Goal: Navigation & Orientation: Find specific page/section

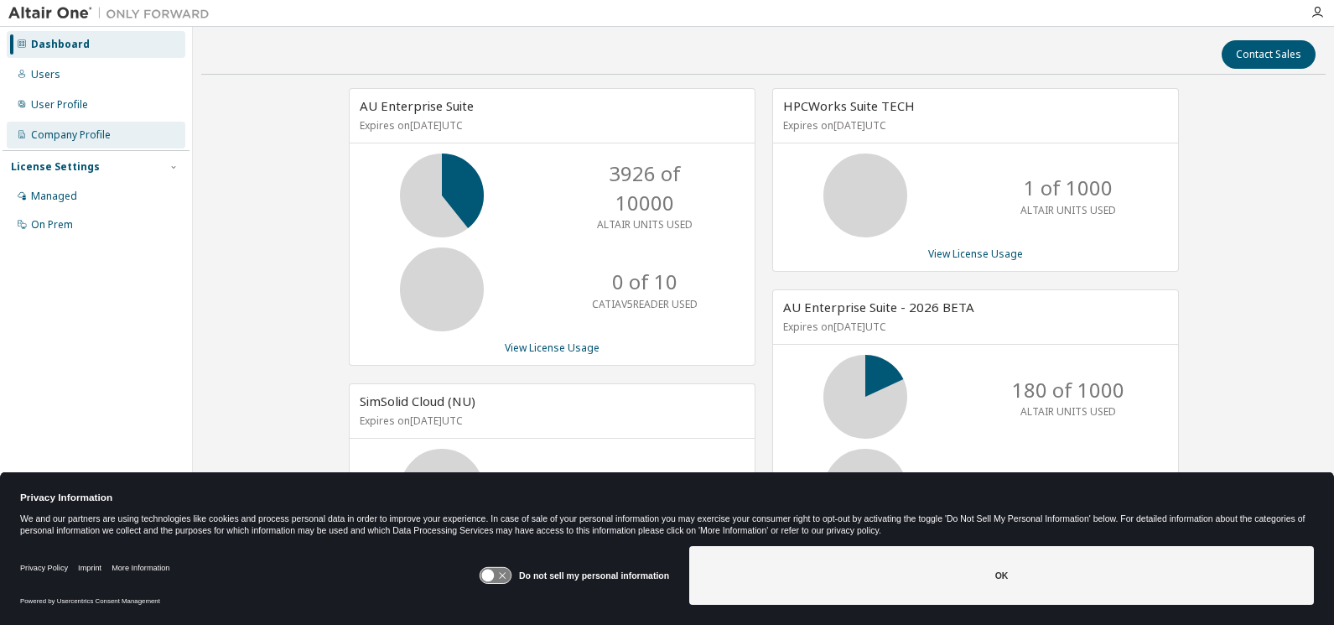
click at [68, 137] on div "Company Profile" at bounding box center [71, 134] width 80 height 13
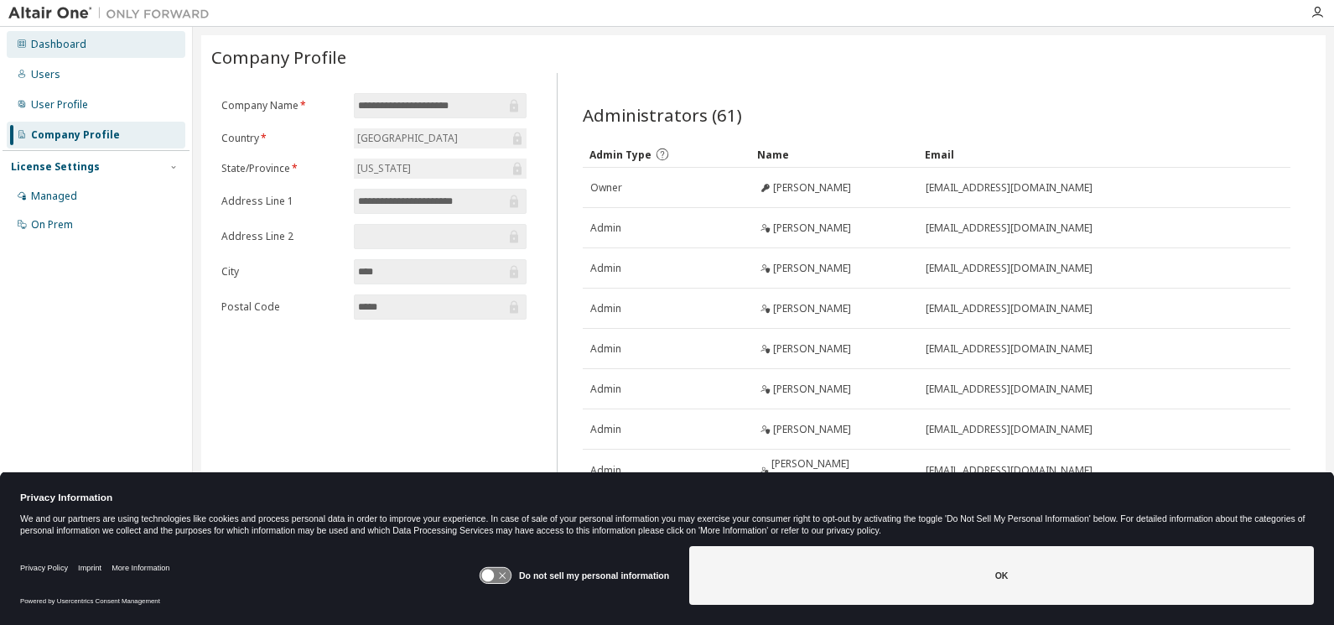
click at [75, 45] on div "Dashboard" at bounding box center [58, 44] width 55 height 13
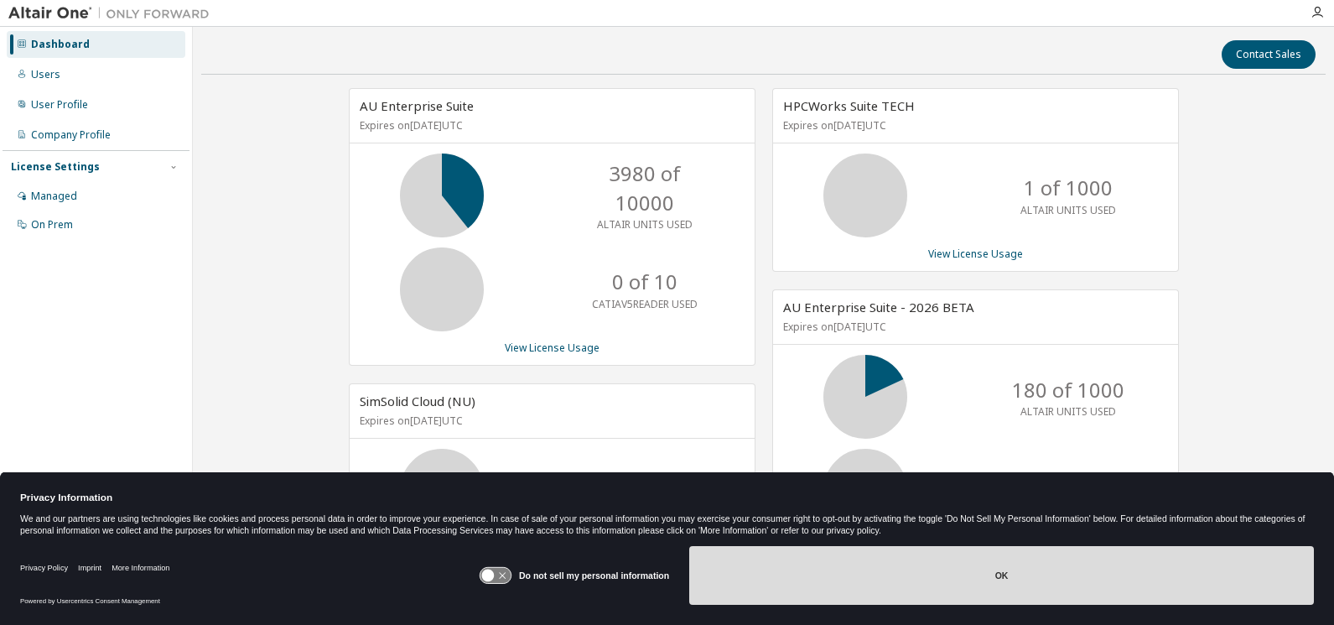
click at [1000, 575] on button "OK" at bounding box center [1001, 575] width 625 height 59
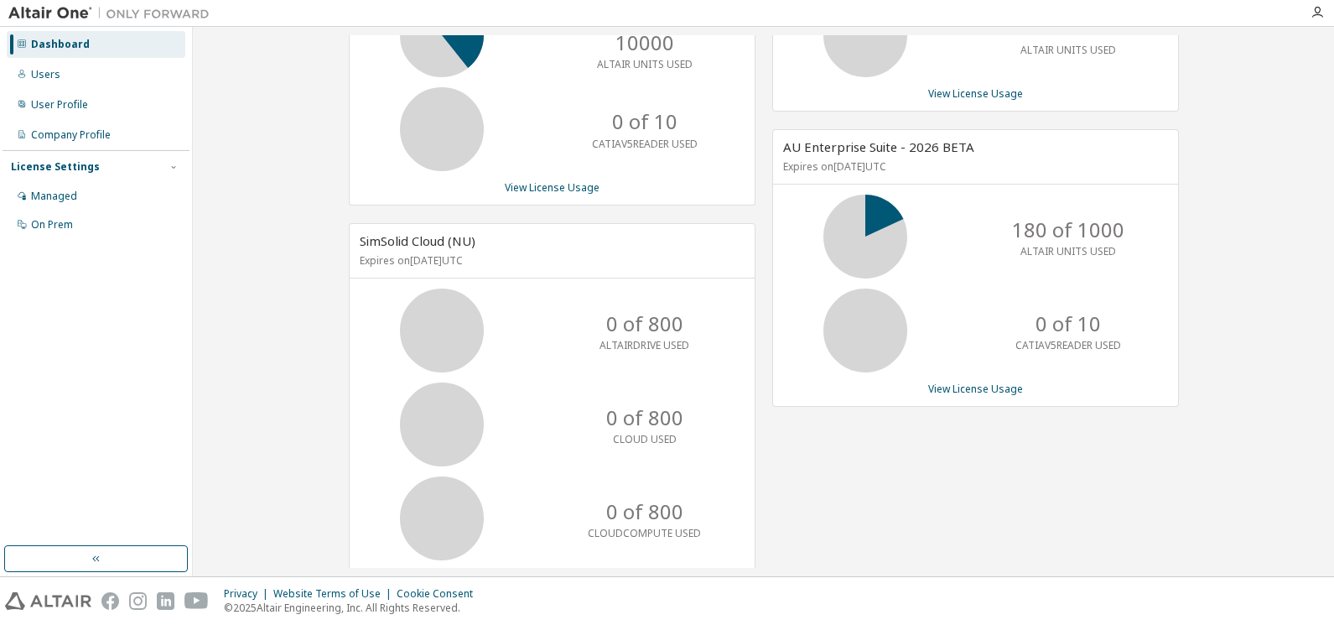
scroll to position [257, 0]
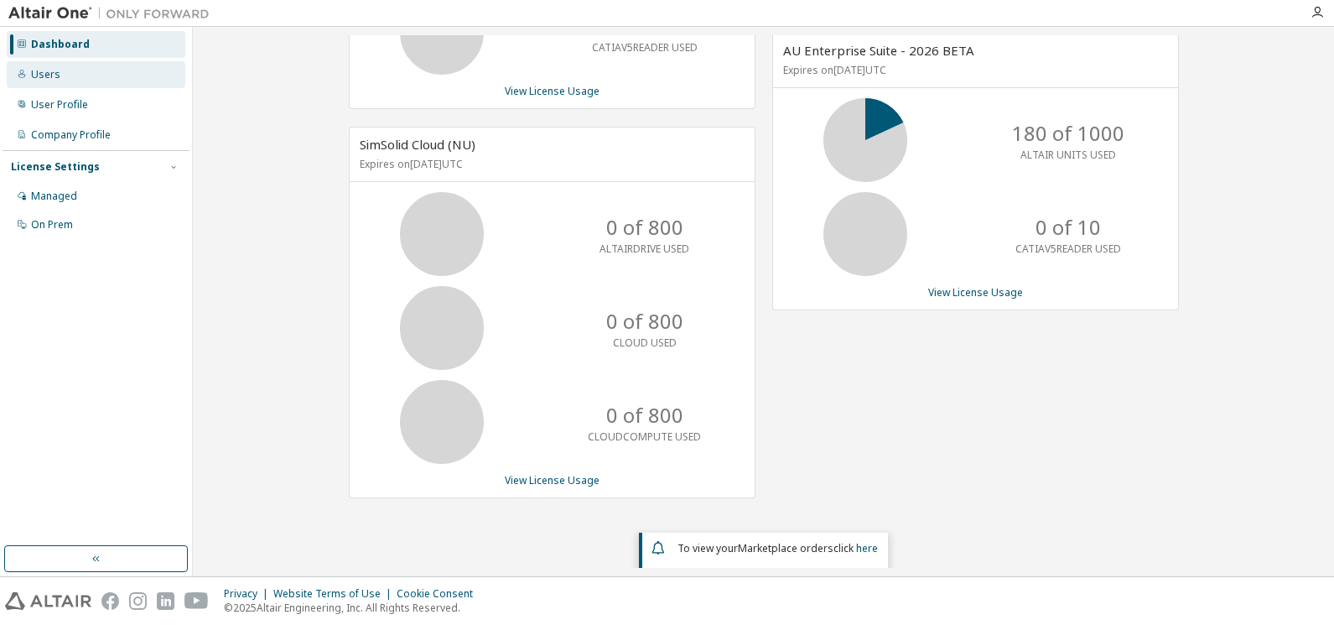
click at [39, 76] on div "Users" at bounding box center [45, 74] width 29 height 13
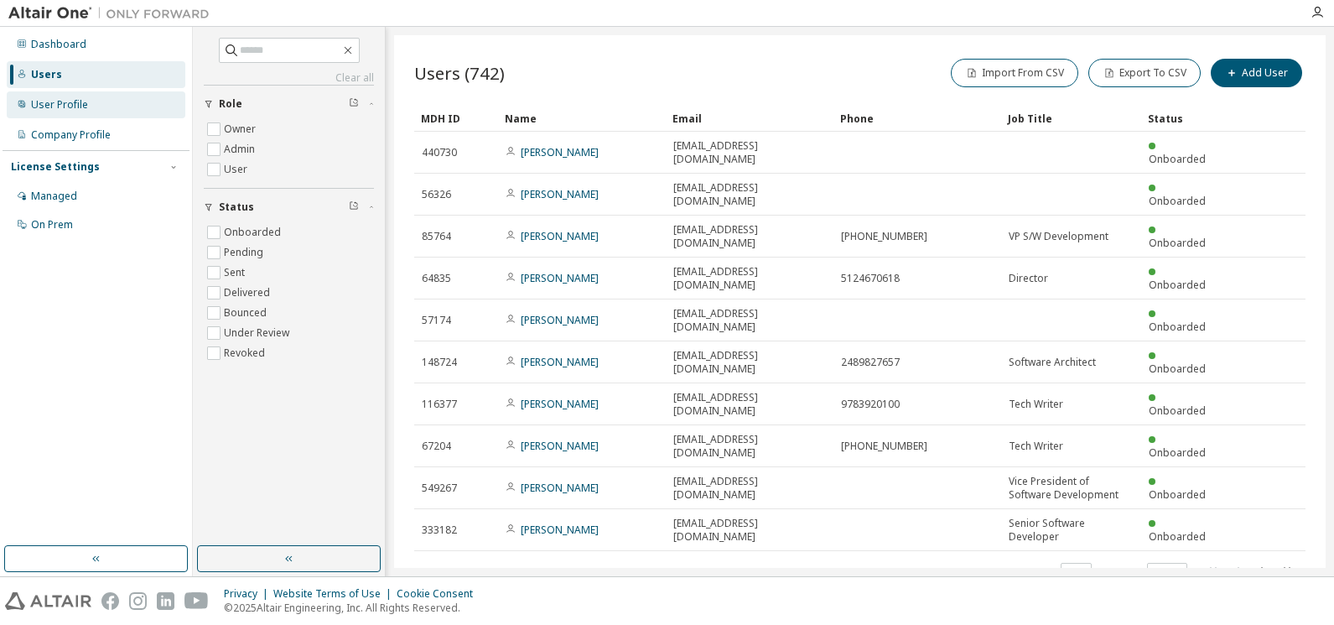
click at [47, 96] on div "User Profile" at bounding box center [96, 104] width 179 height 27
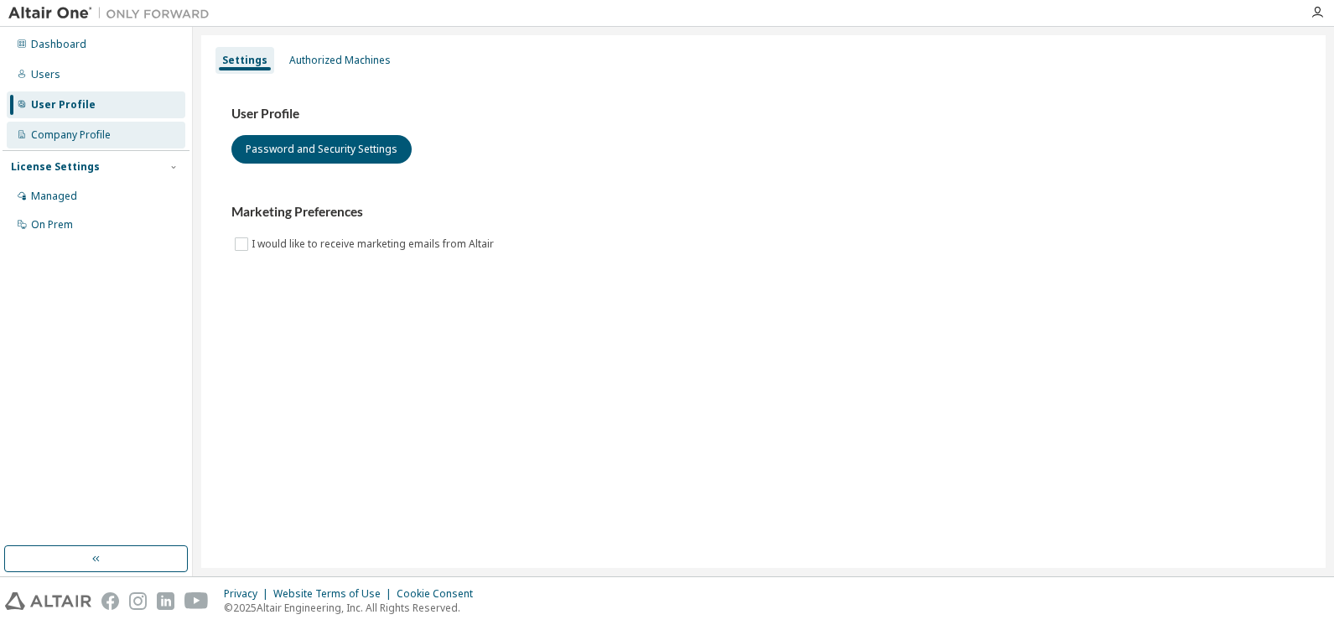
click at [50, 128] on div "Company Profile" at bounding box center [71, 134] width 80 height 13
